Goal: Information Seeking & Learning: Learn about a topic

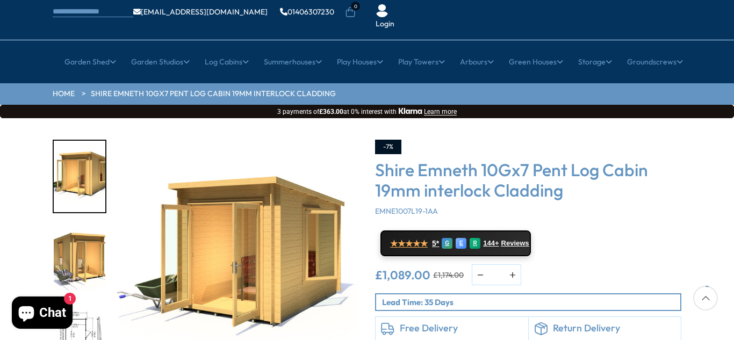
scroll to position [218, 0]
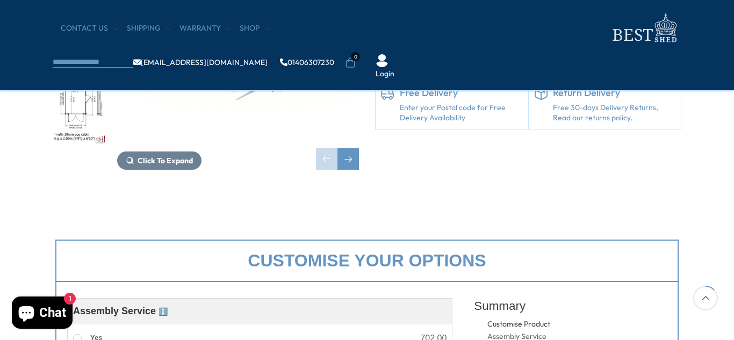
click at [69, 103] on img "3 / 12" at bounding box center [80, 109] width 52 height 71
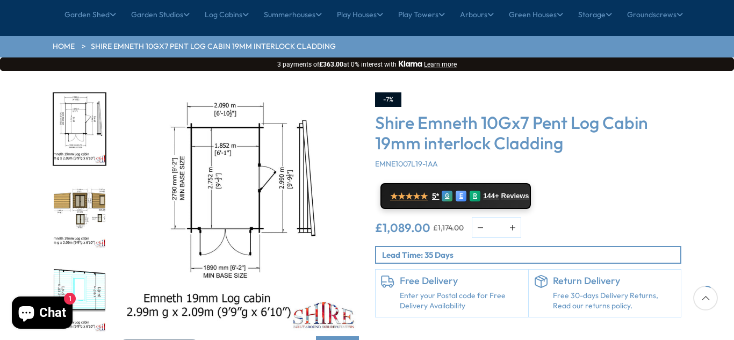
scroll to position [120, 0]
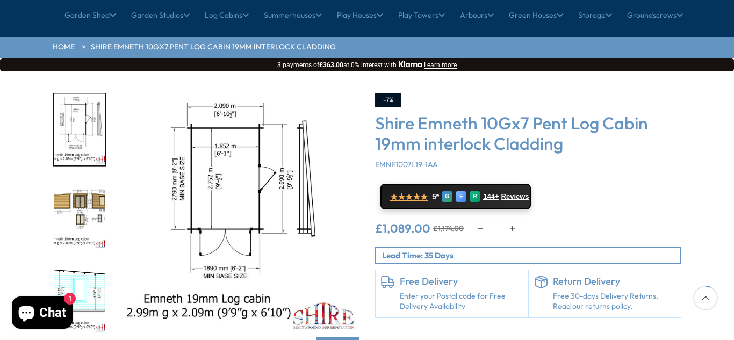
click at [202, 161] on img "3 / 12" at bounding box center [238, 214] width 242 height 242
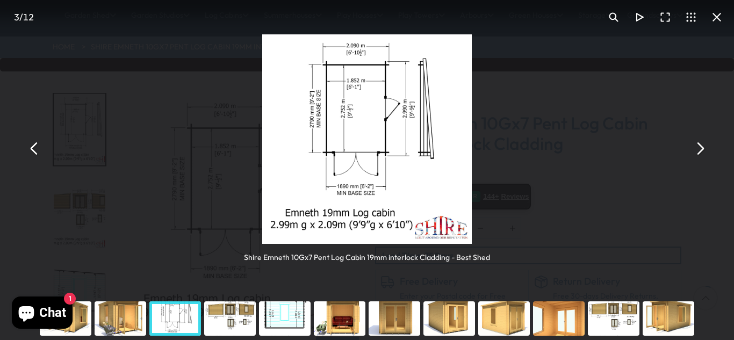
click at [574, 144] on div "Shire Emneth 10Gx7 Pent Log Cabin 19mm interlock Cladding - Best Shed" at bounding box center [367, 148] width 734 height 297
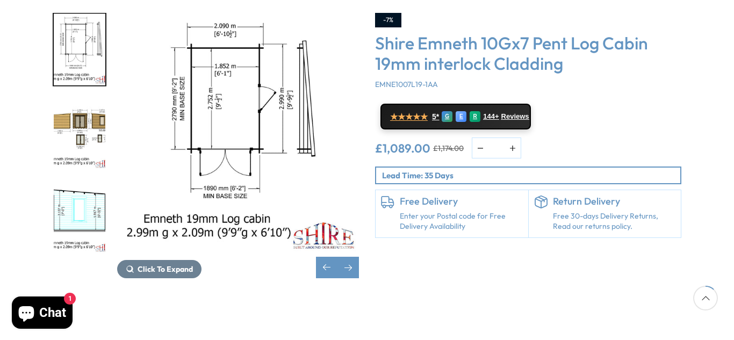
scroll to position [205, 0]
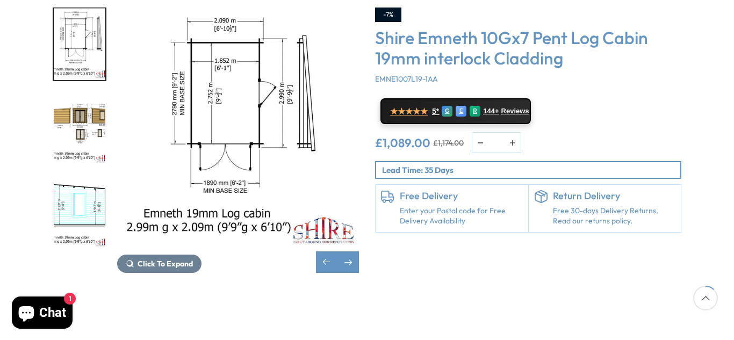
click at [229, 66] on img "3 / 12" at bounding box center [238, 129] width 242 height 242
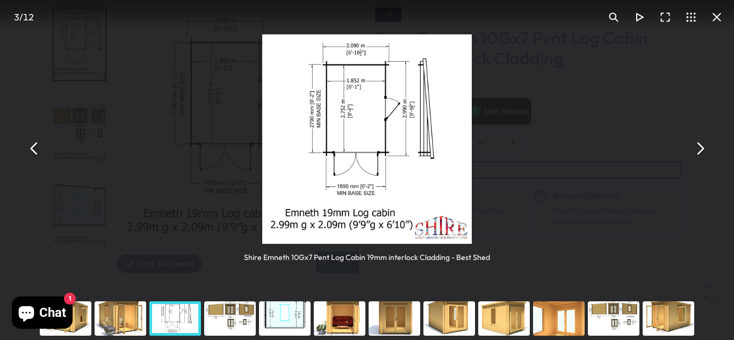
click at [452, 324] on div "You can close this modal content with the ESC key" at bounding box center [449, 318] width 55 height 43
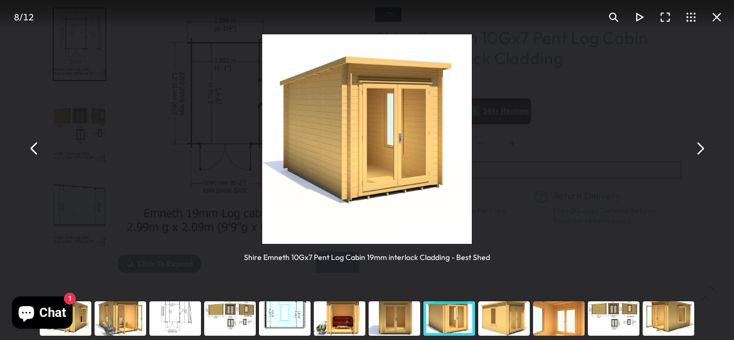
click at [677, 319] on div "You can close this modal content with the ESC key" at bounding box center [668, 318] width 55 height 43
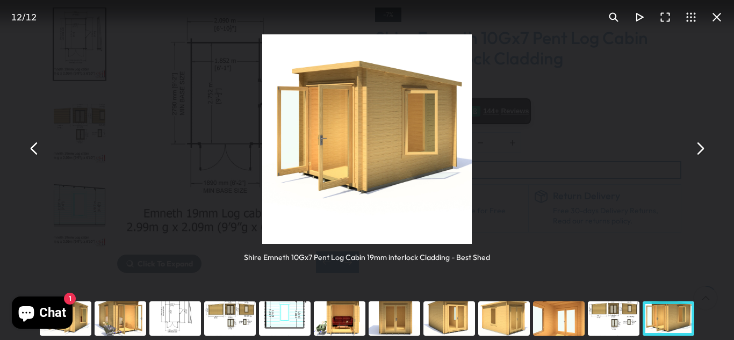
click at [344, 313] on div "You can close this modal content with the ESC key" at bounding box center [339, 318] width 55 height 43
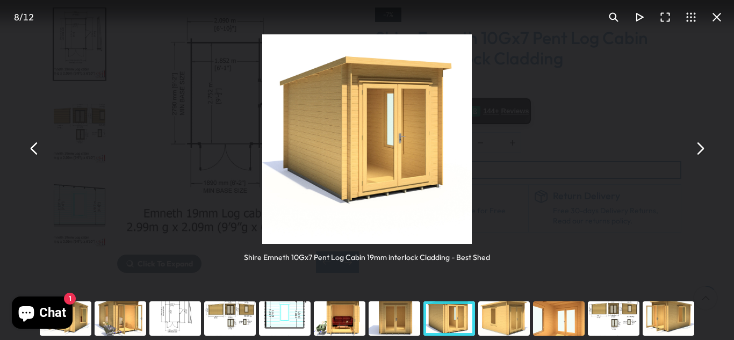
click at [175, 310] on div "You can close this modal content with the ESC key" at bounding box center [175, 318] width 55 height 43
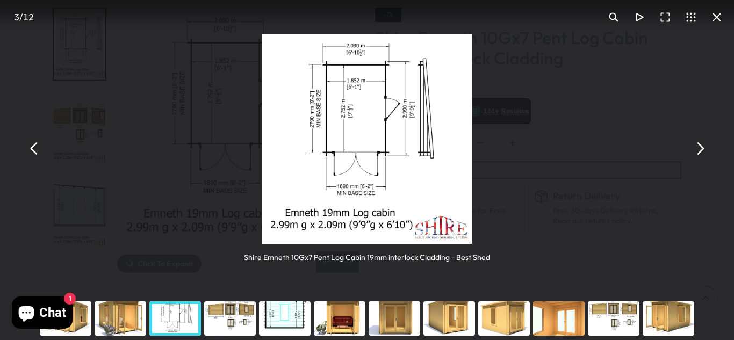
click at [30, 145] on button "You can close this modal content with the ESC key" at bounding box center [34, 149] width 26 height 26
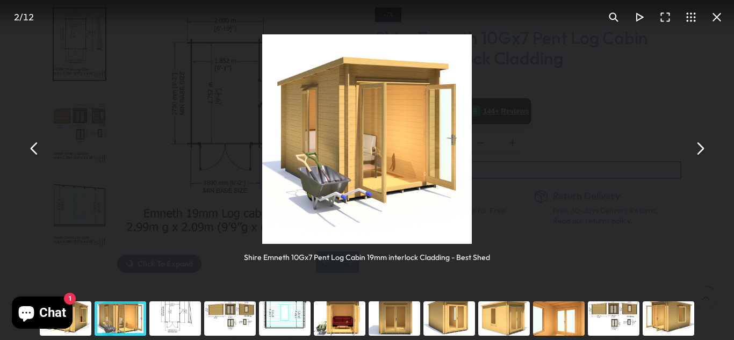
click at [37, 145] on button "You can close this modal content with the ESC key" at bounding box center [34, 149] width 26 height 26
